Goal: Task Accomplishment & Management: Manage account settings

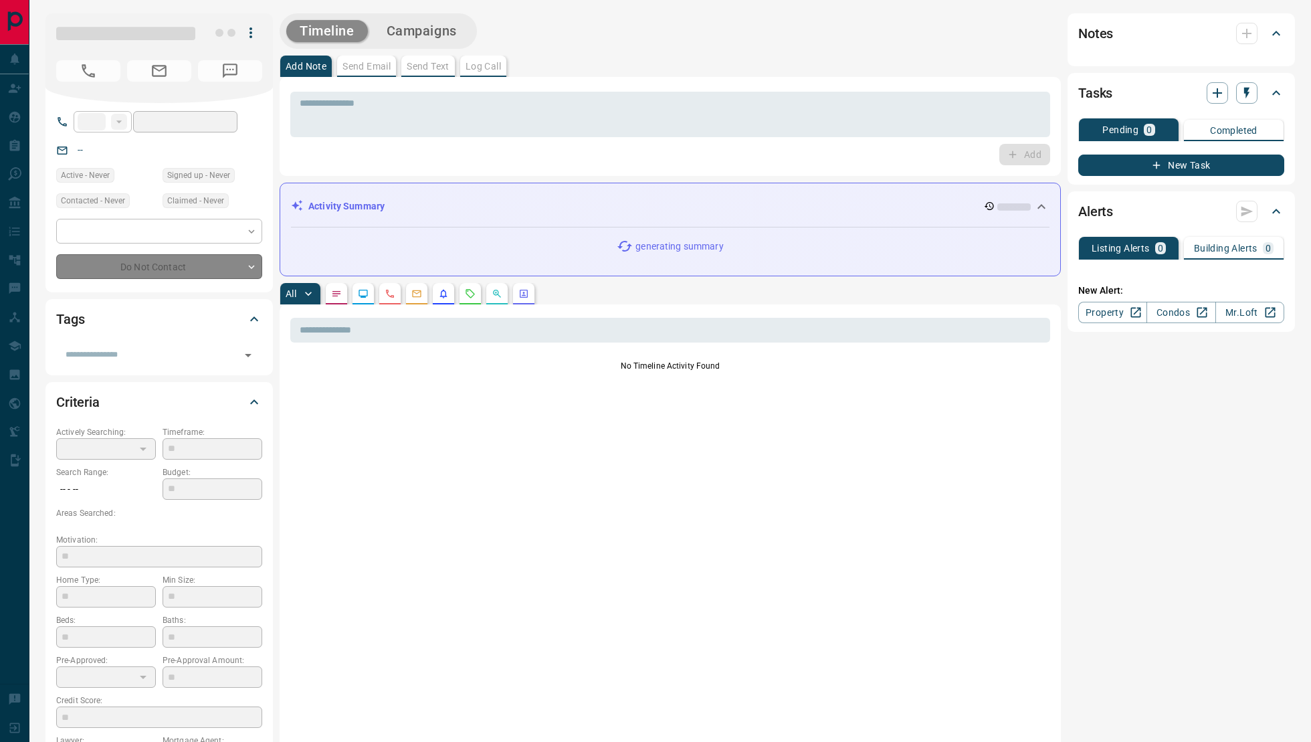
type input "***"
type input "**********"
type input "**"
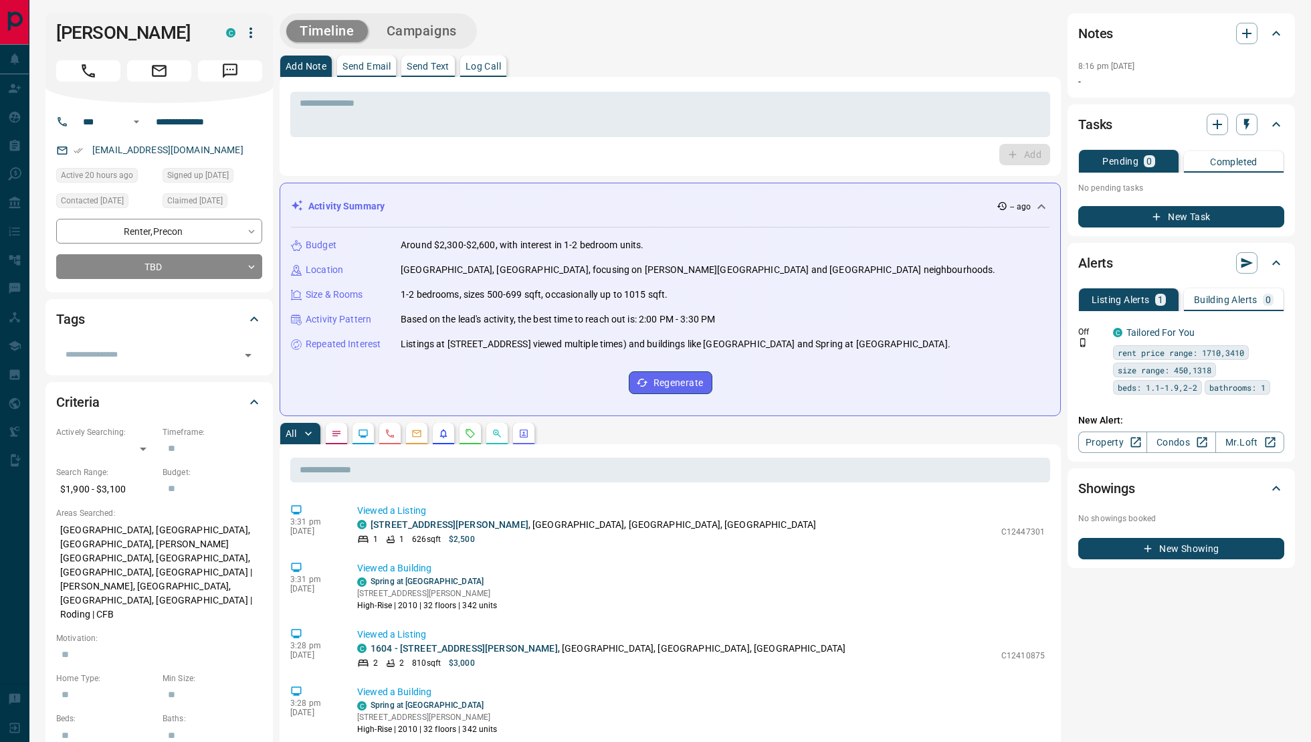
click at [475, 295] on p "1-2 bedrooms, sizes 500-699 sqft, occasionally up to 1015 sqft." at bounding box center [534, 295] width 267 height 14
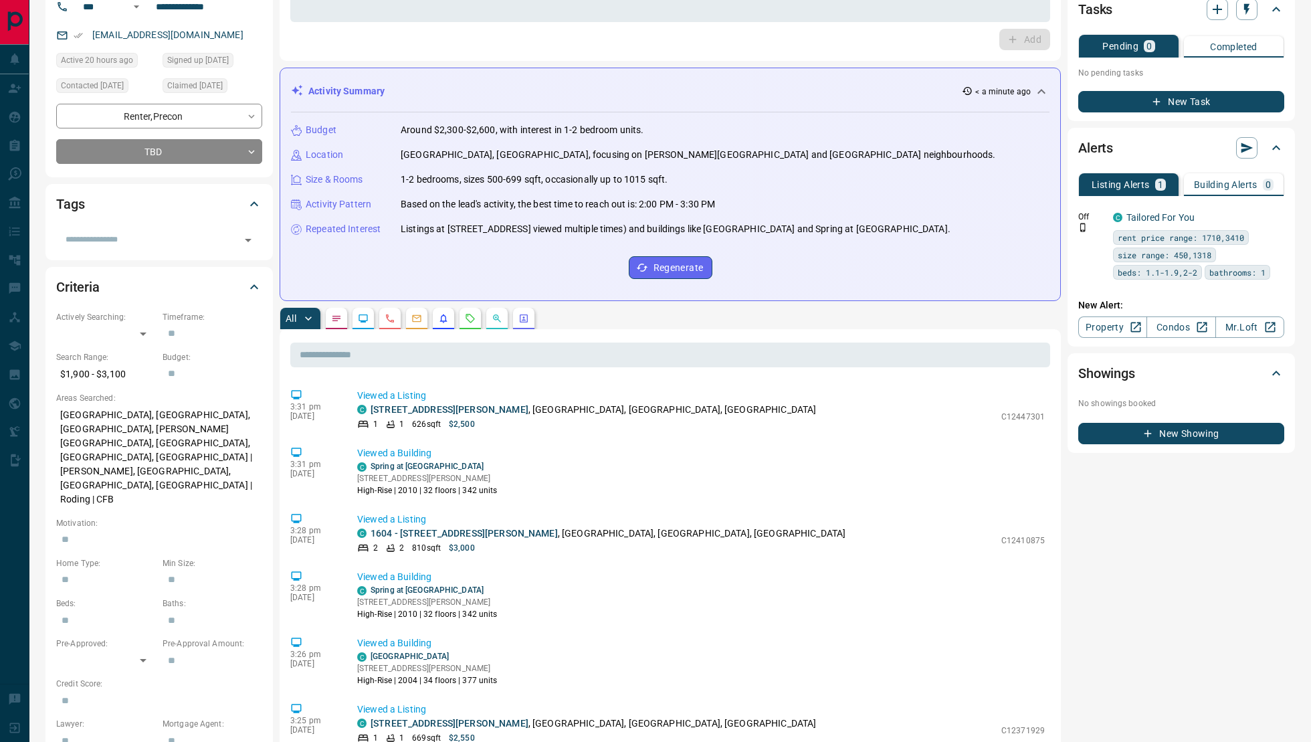
scroll to position [151, 0]
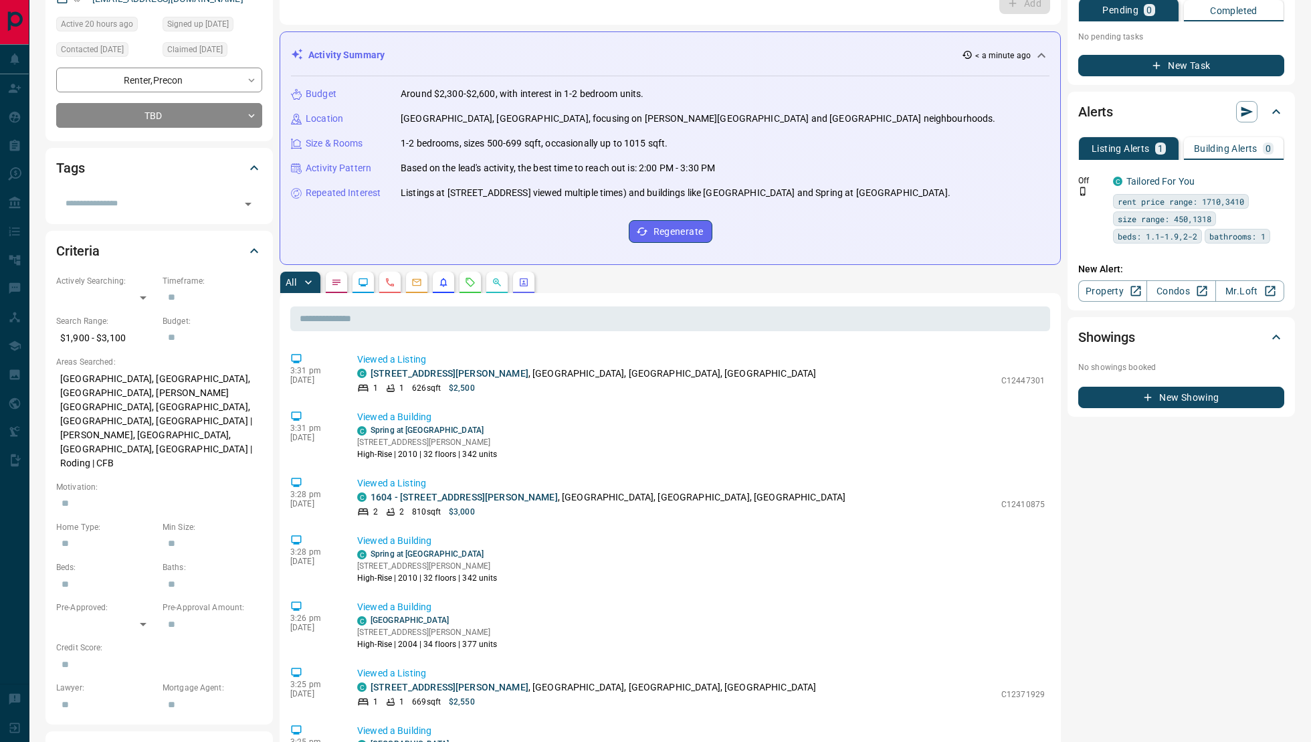
click at [470, 277] on icon "Requests" at bounding box center [470, 282] width 11 height 11
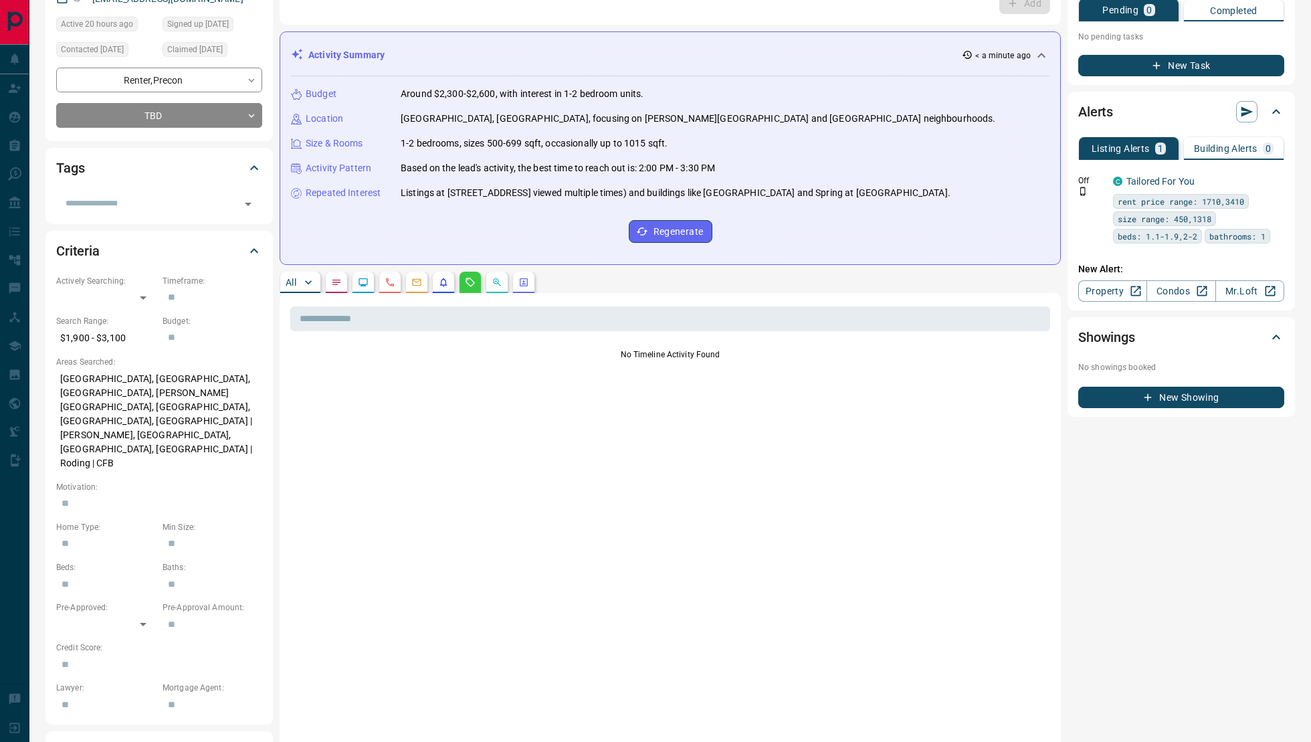
click at [283, 278] on button "All" at bounding box center [300, 281] width 40 height 21
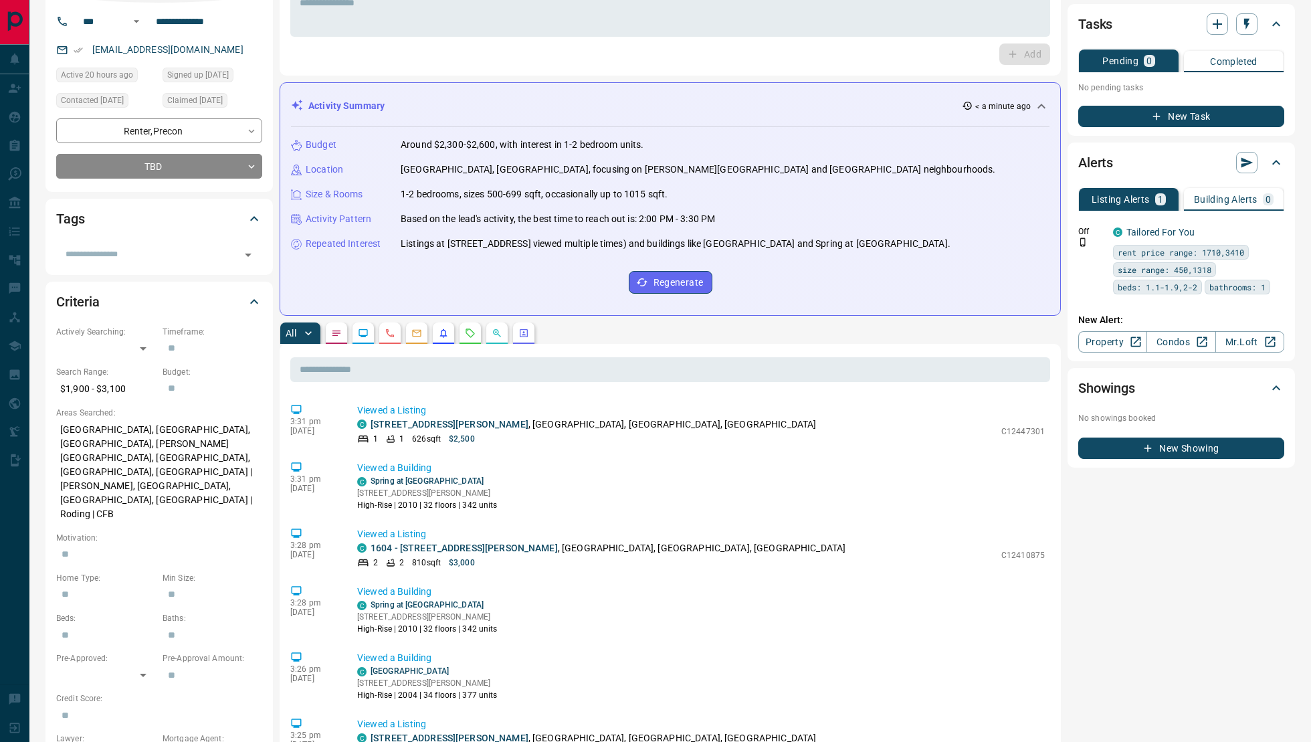
scroll to position [0, 0]
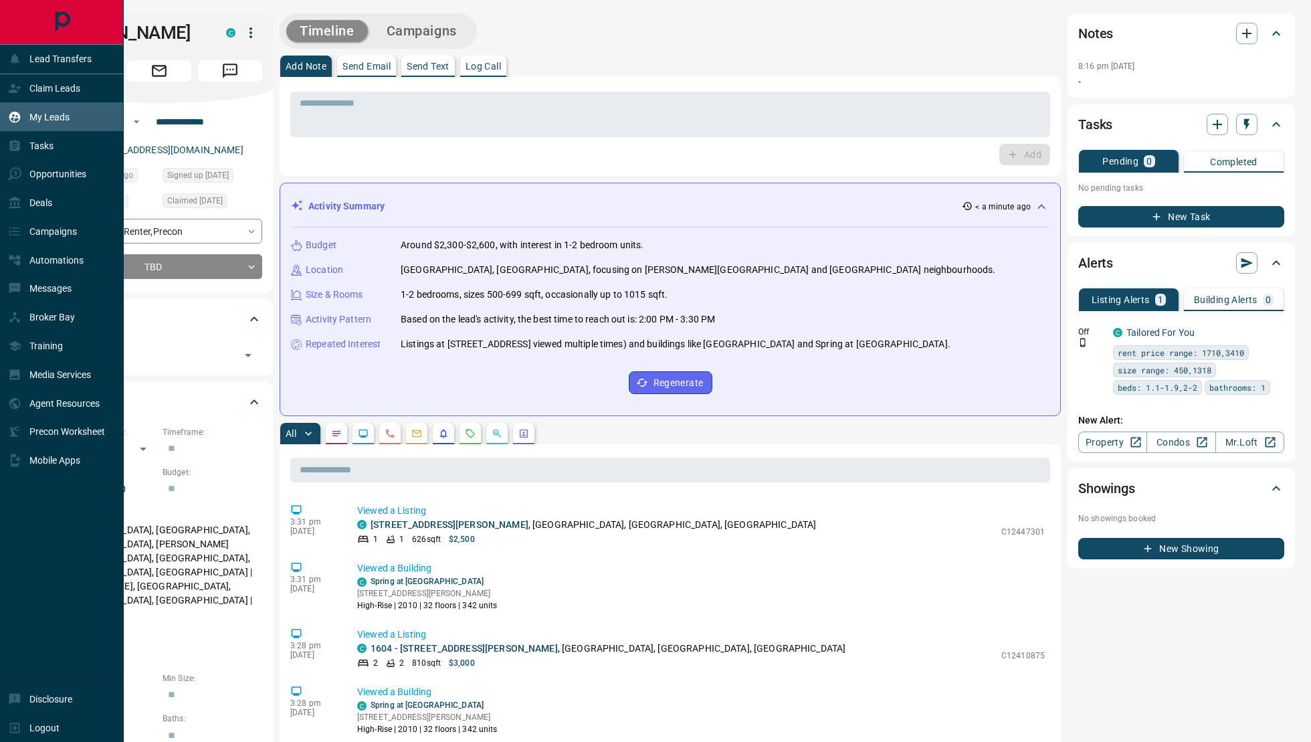
click at [34, 125] on div "My Leads" at bounding box center [39, 117] width 62 height 22
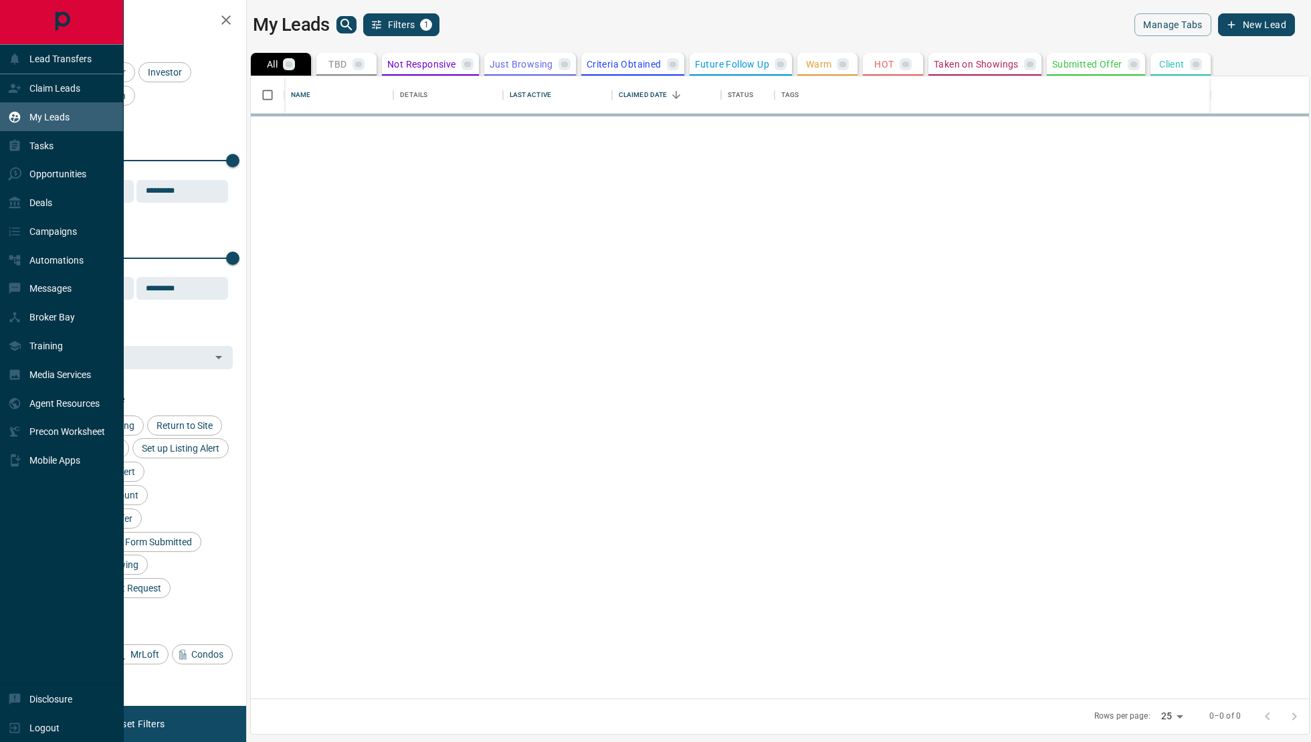
scroll to position [622, 1058]
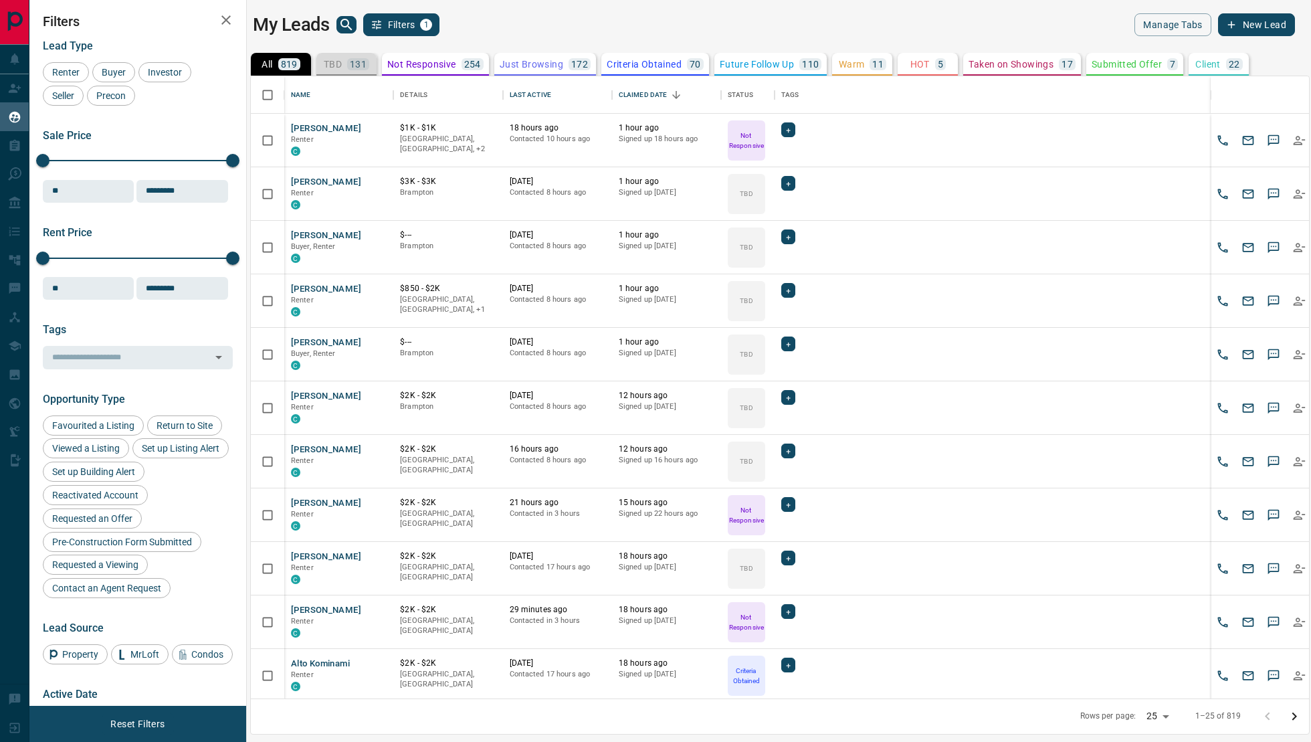
click at [356, 70] on button "TBD 131" at bounding box center [346, 64] width 60 height 23
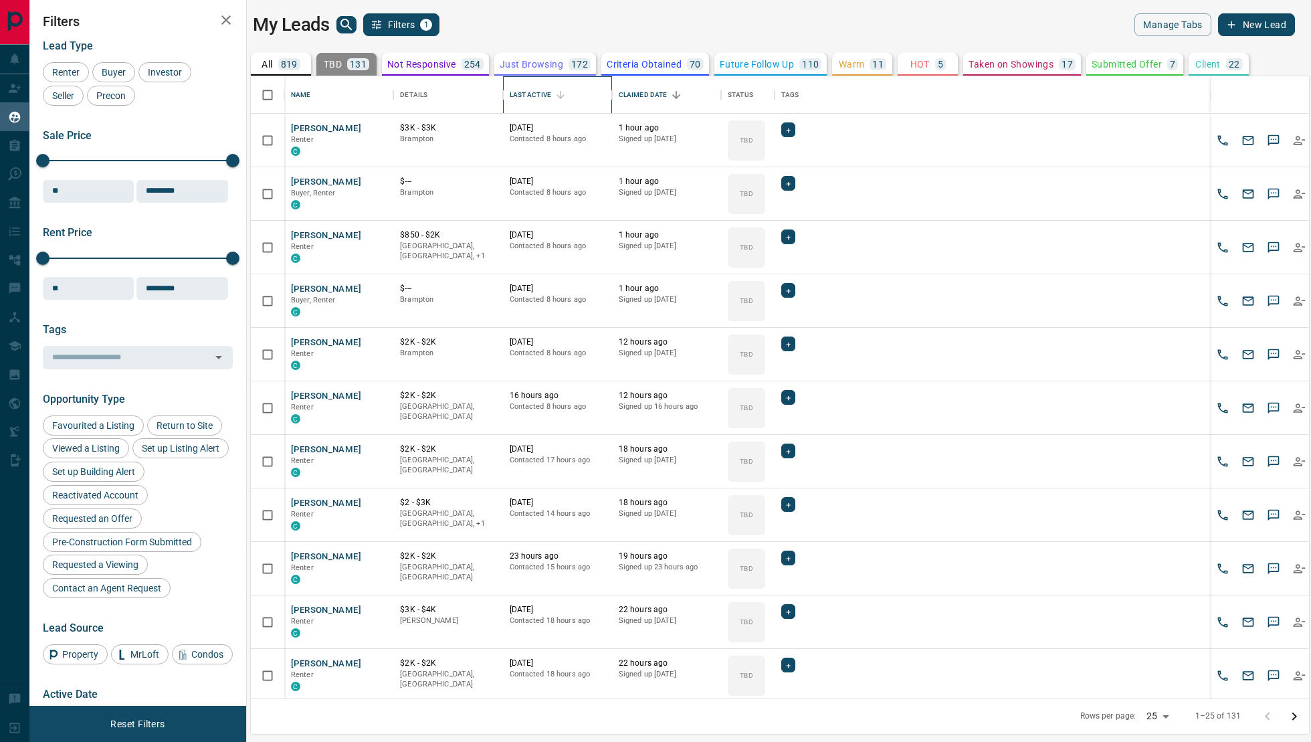
click at [561, 84] on div "Last Active" at bounding box center [557, 94] width 96 height 37
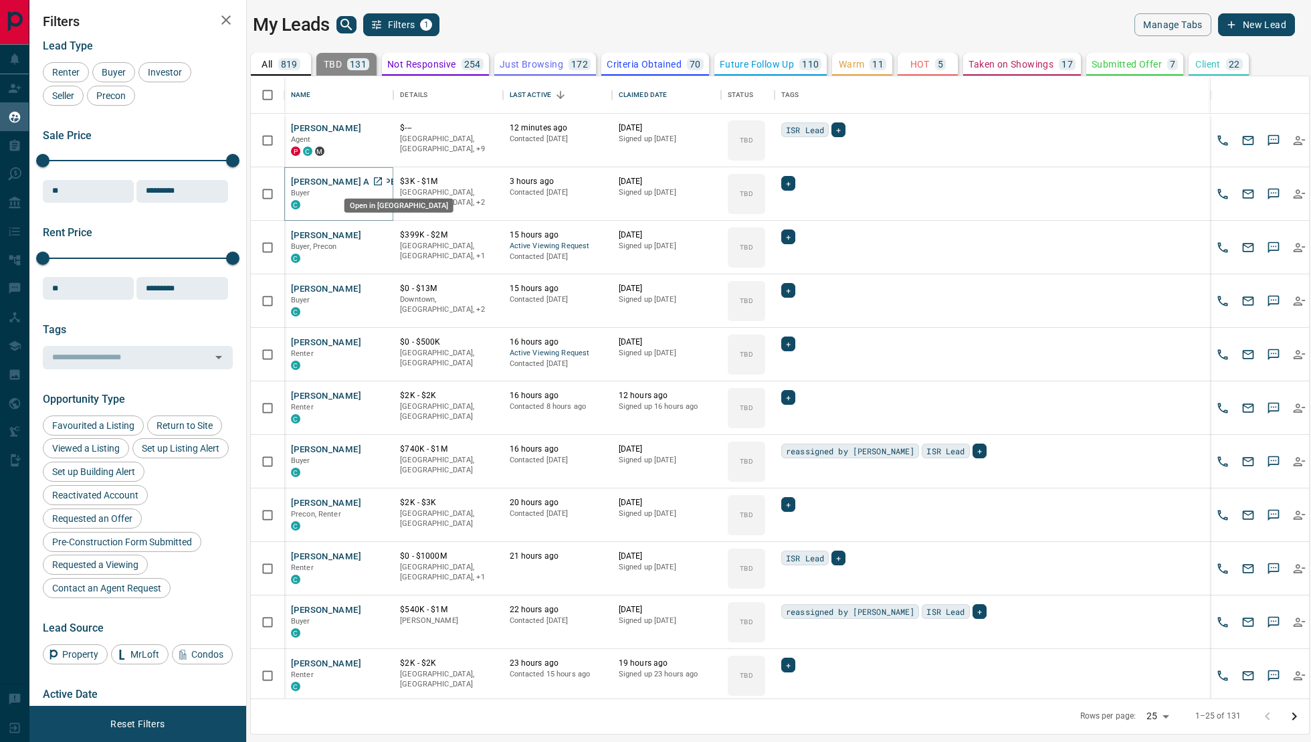
click at [382, 180] on icon "Open in New Tab" at bounding box center [377, 181] width 11 height 11
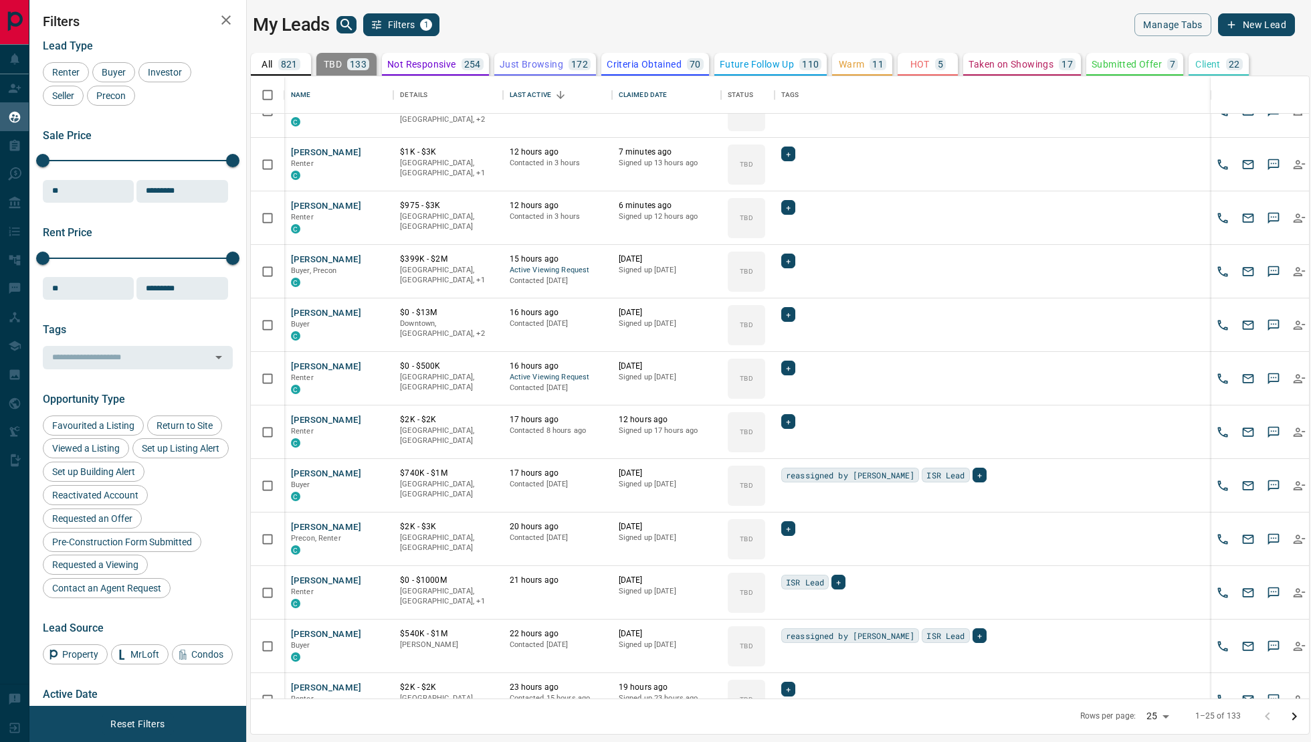
scroll to position [0, 0]
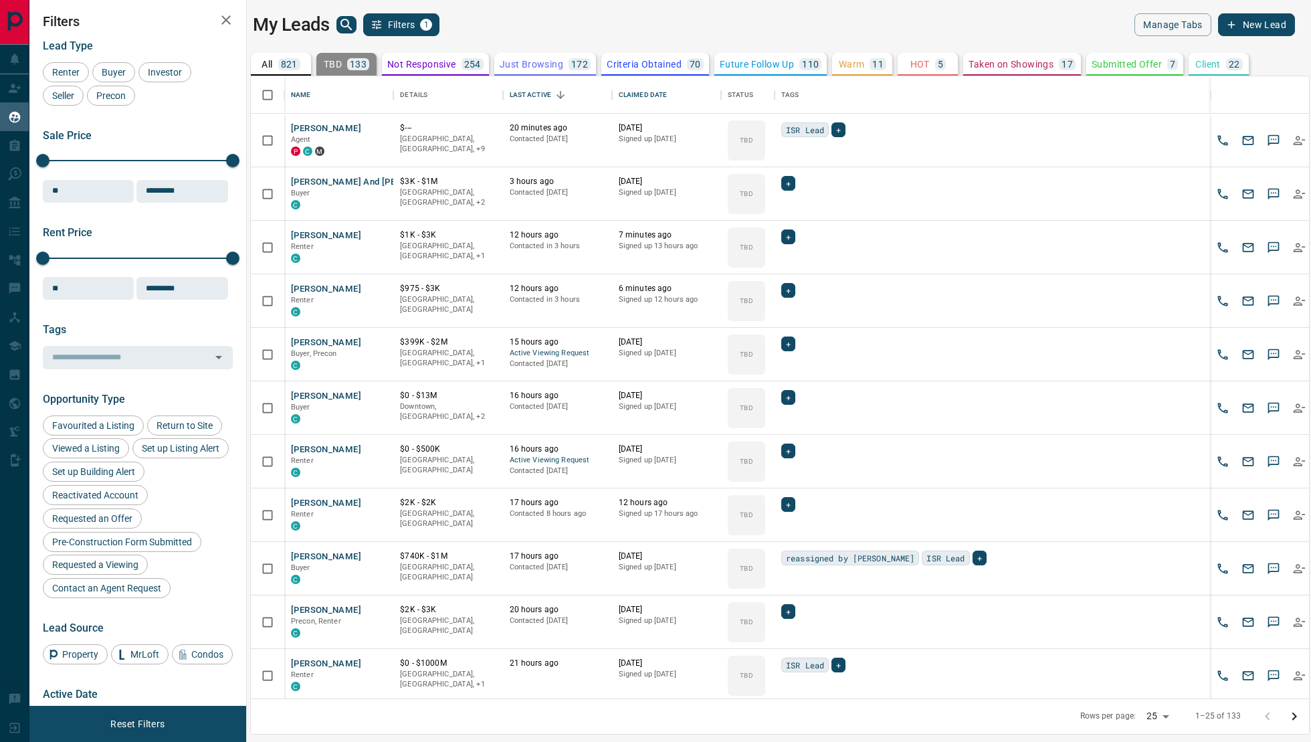
click at [344, 68] on div "TBD 133" at bounding box center [346, 64] width 45 height 12
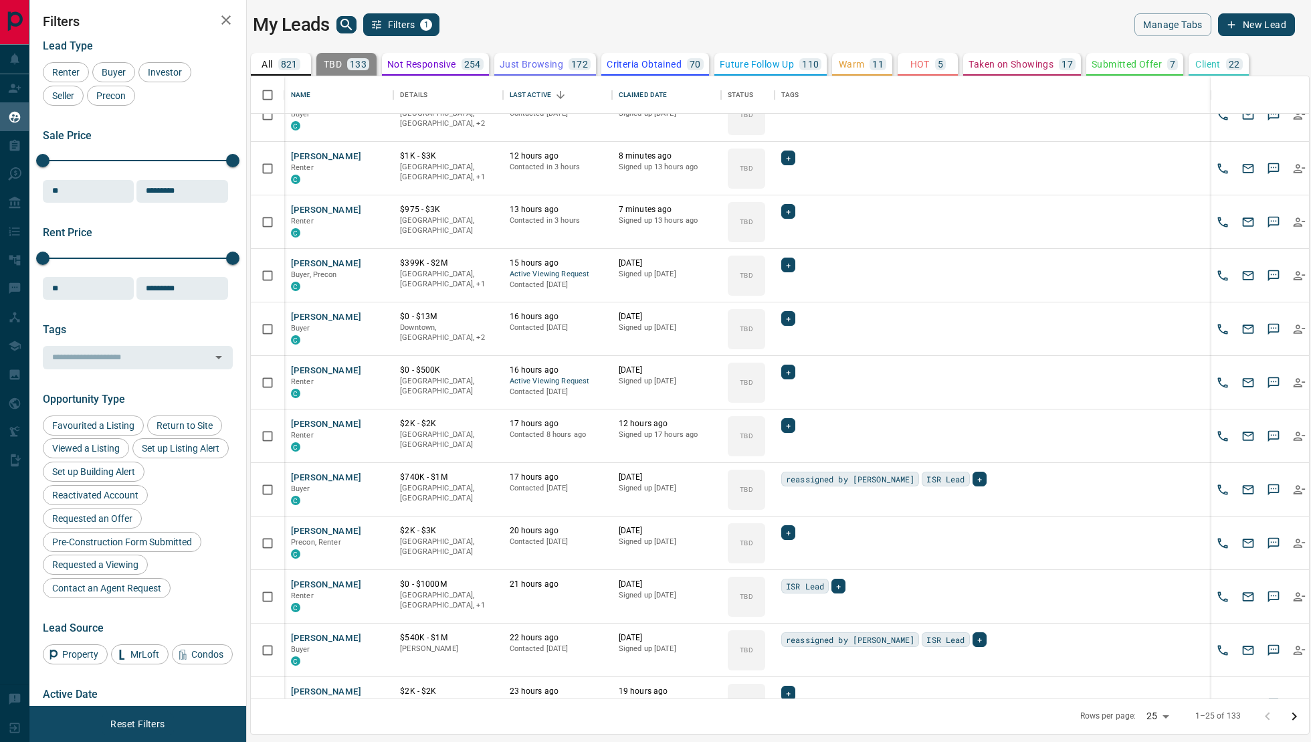
scroll to position [83, 0]
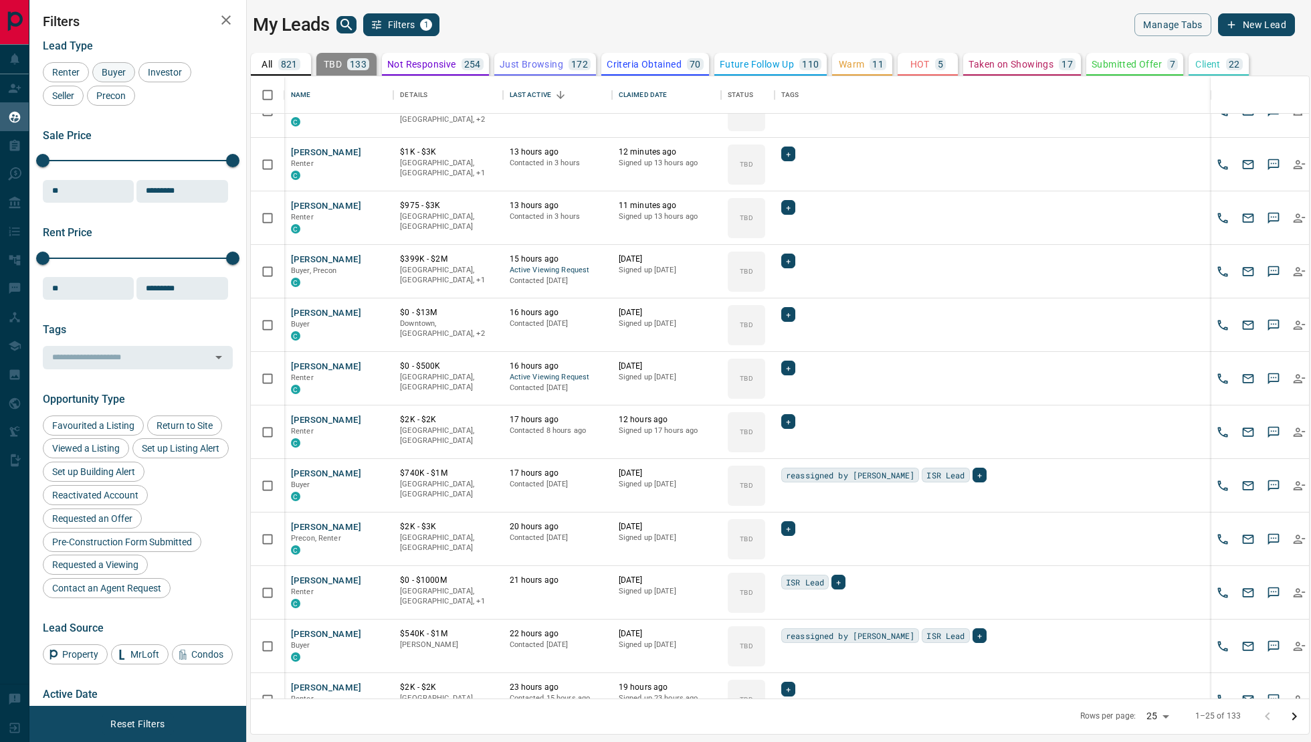
click at [122, 76] on span "Buyer" at bounding box center [113, 72] width 33 height 11
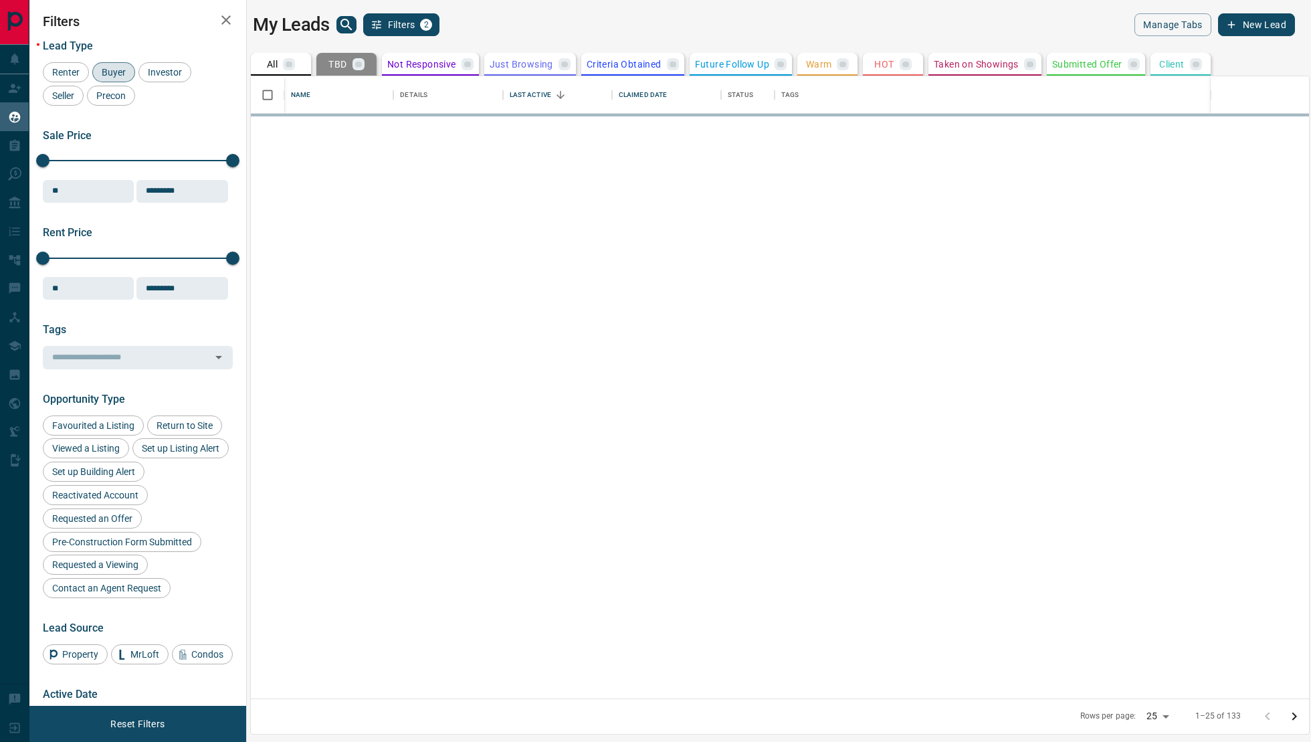
scroll to position [0, 0]
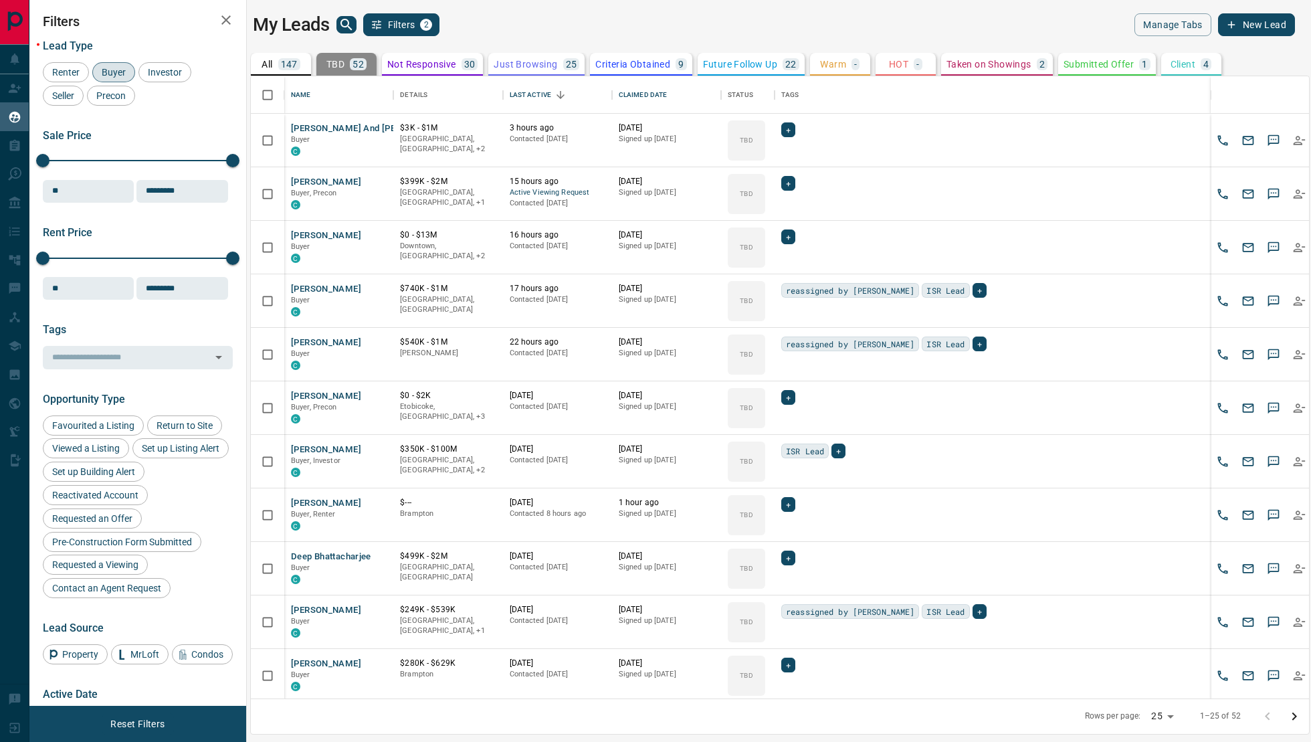
click at [283, 60] on p "147" at bounding box center [289, 64] width 17 height 9
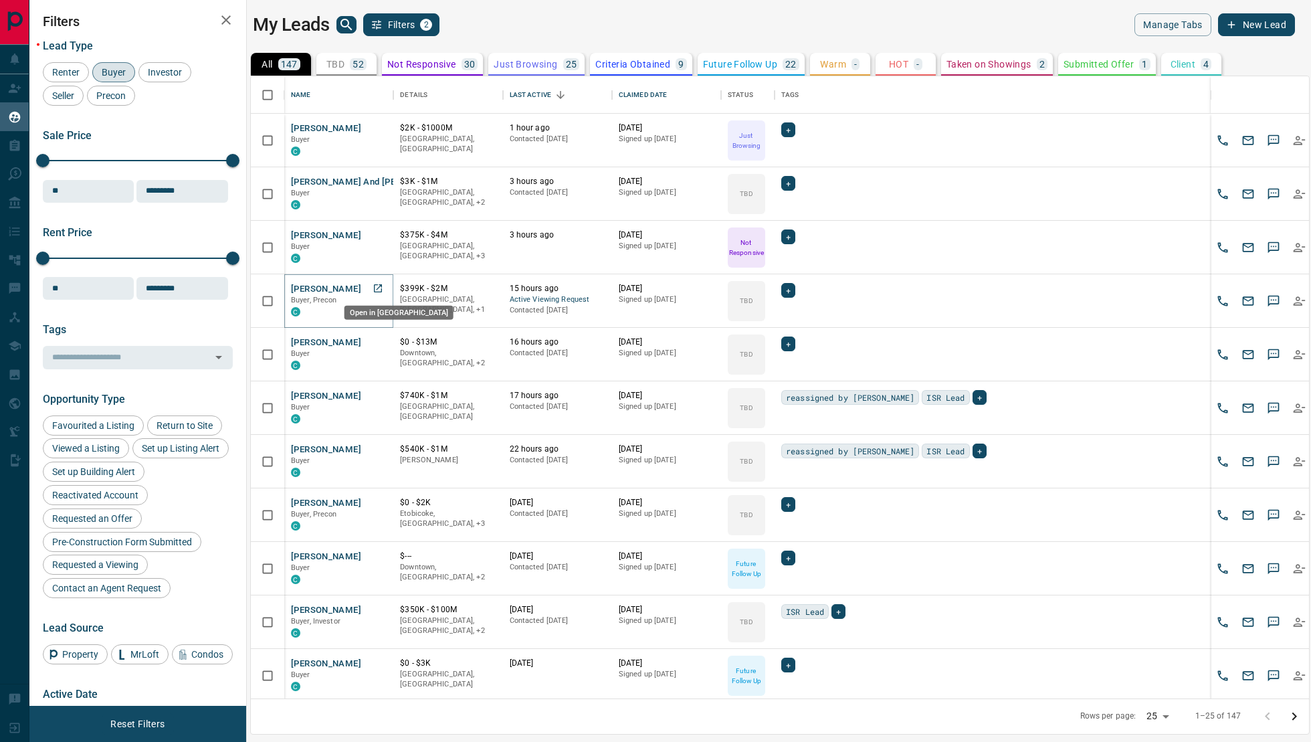
click at [380, 290] on icon "Open in New Tab" at bounding box center [377, 288] width 11 height 11
click at [380, 181] on icon "Open in New Tab" at bounding box center [377, 181] width 11 height 11
click at [380, 232] on icon "Open in New Tab" at bounding box center [377, 234] width 11 height 11
